Goal: Task Accomplishment & Management: Complete application form

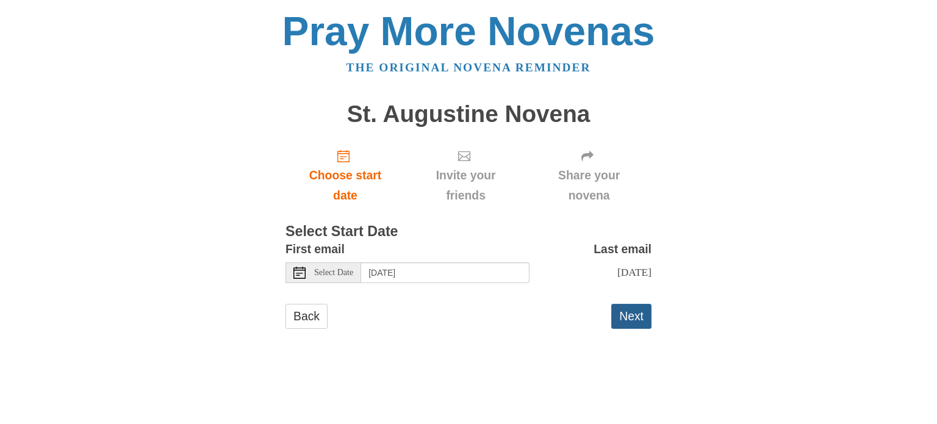
click at [634, 321] on button "Next" at bounding box center [631, 316] width 40 height 25
click at [638, 310] on button "Next" at bounding box center [631, 316] width 40 height 25
click at [634, 321] on button "Next" at bounding box center [631, 316] width 40 height 25
click at [639, 321] on button "Next" at bounding box center [631, 316] width 40 height 25
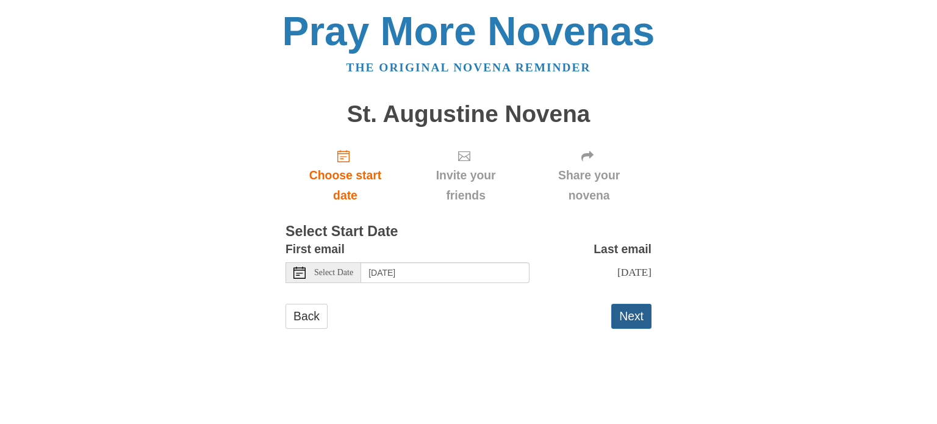
click at [639, 321] on button "Next" at bounding box center [631, 316] width 40 height 25
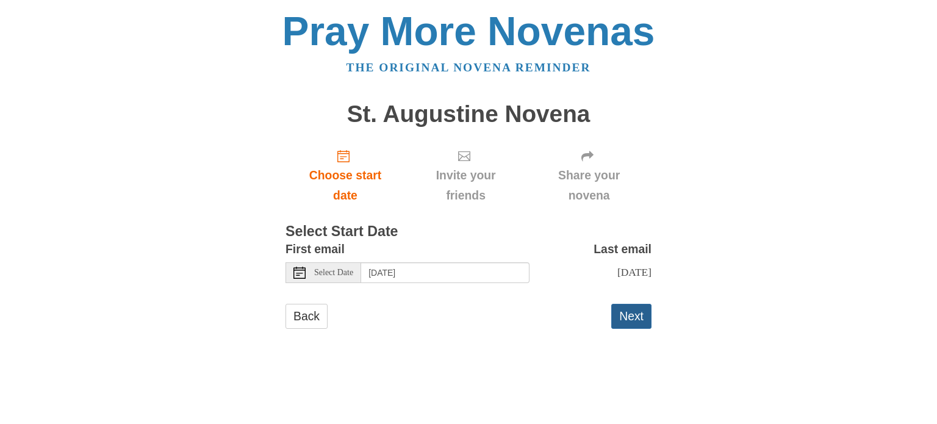
click at [634, 321] on button "Next" at bounding box center [631, 316] width 40 height 25
click at [631, 314] on button "Next" at bounding box center [631, 316] width 40 height 25
drag, startPoint x: 634, startPoint y: 317, endPoint x: 639, endPoint y: 325, distance: 9.3
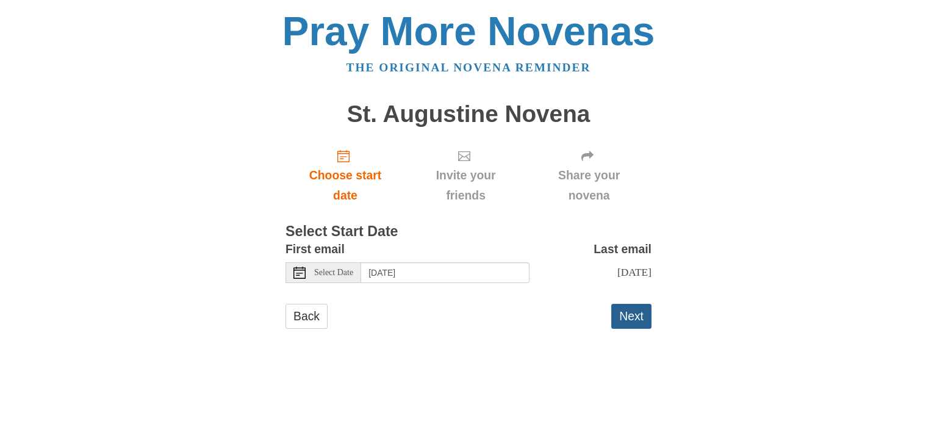
click at [635, 317] on button "Next" at bounding box center [631, 316] width 40 height 25
click at [631, 311] on button "Next" at bounding box center [631, 316] width 40 height 25
click at [637, 322] on button "Next" at bounding box center [631, 316] width 40 height 25
click at [632, 364] on html "Pray More Novenas The original novena reminder [GEOGRAPHIC_DATA] Choose start d…" at bounding box center [468, 182] width 937 height 364
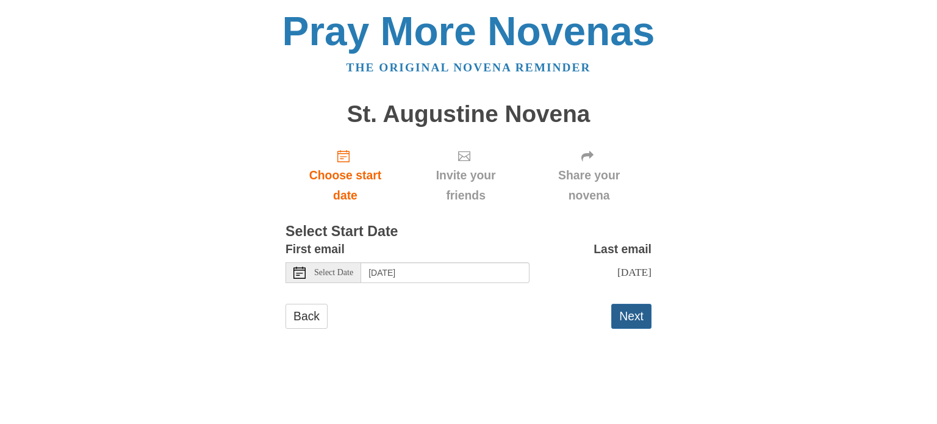
click at [616, 321] on button "Next" at bounding box center [631, 316] width 40 height 25
